Goal: Check status

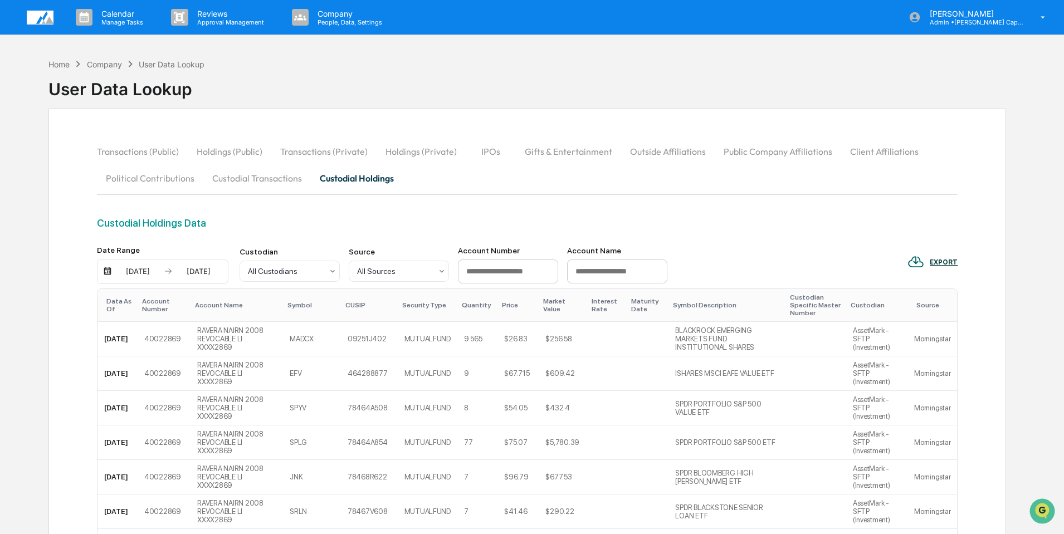
click at [42, 13] on img at bounding box center [40, 18] width 27 height 14
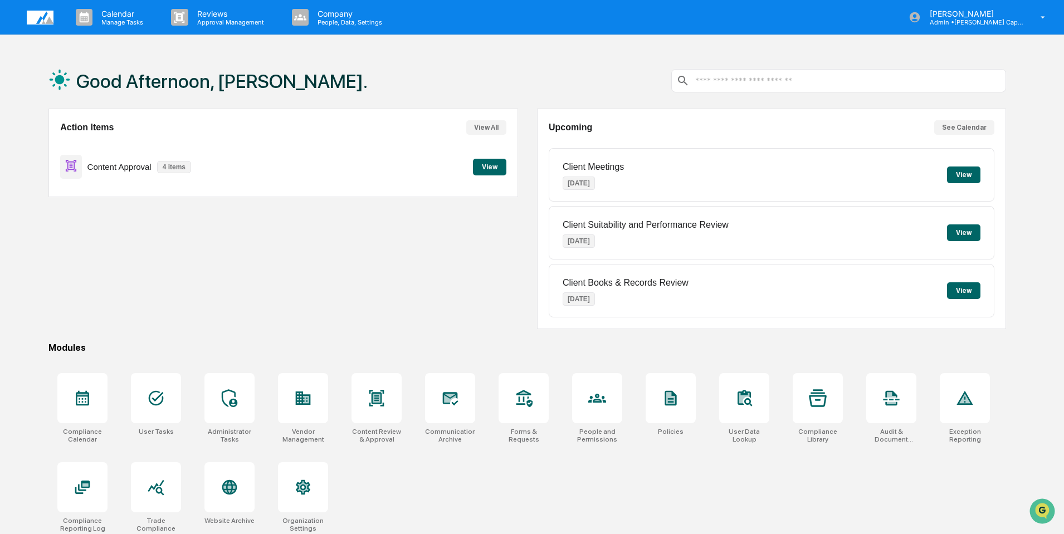
click at [489, 167] on button "View" at bounding box center [489, 167] width 33 height 17
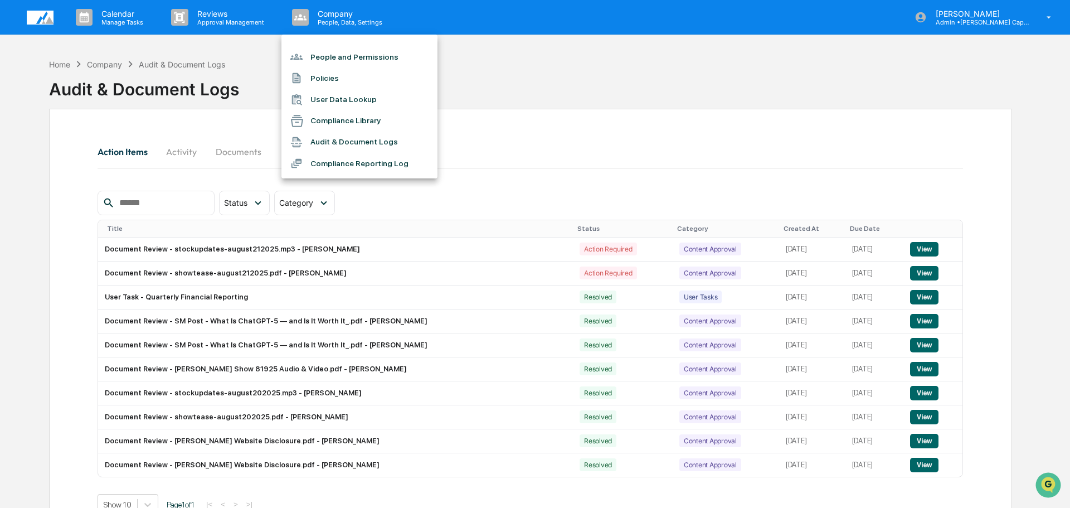
click at [654, 71] on div at bounding box center [535, 254] width 1070 height 508
